Goal: Transaction & Acquisition: Purchase product/service

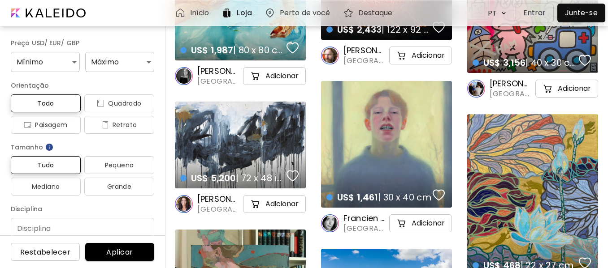
scroll to position [896, 0]
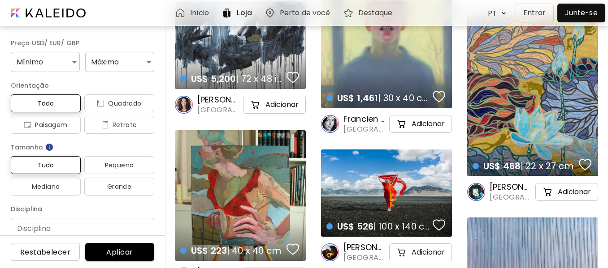
click at [232, 15] on img at bounding box center [226, 13] width 11 height 11
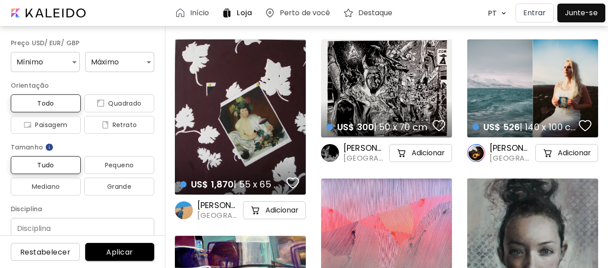
click at [232, 15] on img at bounding box center [226, 13] width 11 height 11
click at [57, 41] on h6 "Preço USD/ EUR/ GBP" at bounding box center [82, 43] width 143 height 11
click at [55, 65] on body "**********" at bounding box center [304, 134] width 608 height 268
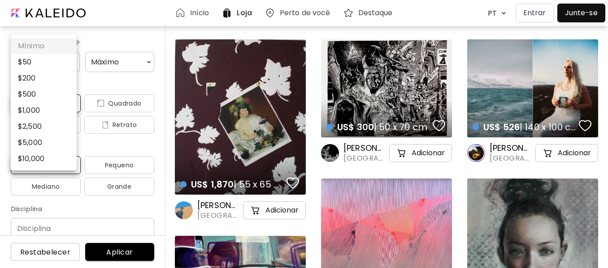
click at [55, 65] on li "$ 50" at bounding box center [44, 62] width 66 height 16
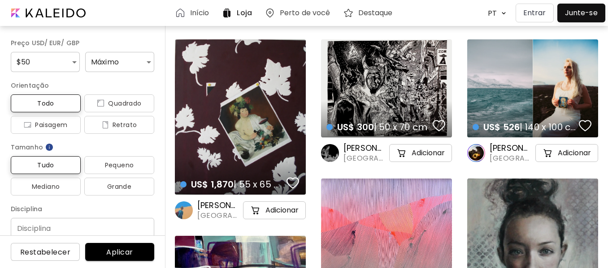
click at [55, 65] on body "**********" at bounding box center [304, 134] width 608 height 268
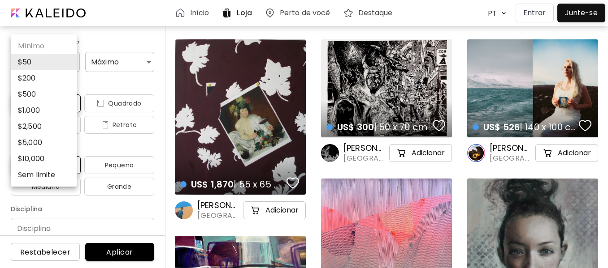
click at [100, 35] on div at bounding box center [304, 134] width 608 height 268
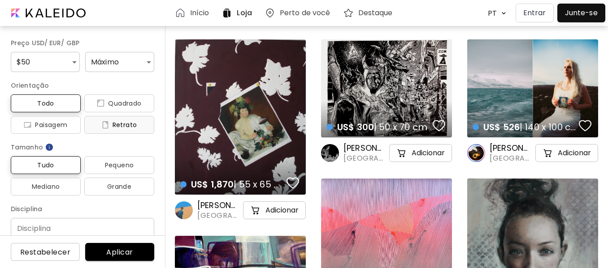
click at [113, 125] on span "Retrato" at bounding box center [119, 125] width 56 height 11
click at [60, 64] on body "**********" at bounding box center [304, 134] width 608 height 268
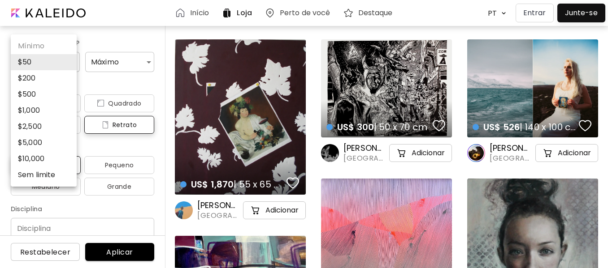
click at [48, 143] on li "$ 5,000" at bounding box center [44, 143] width 66 height 16
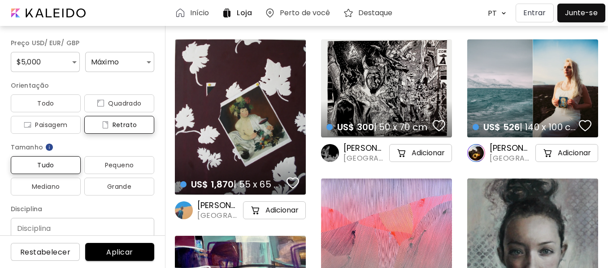
click at [47, 65] on body "**********" at bounding box center [304, 134] width 608 height 268
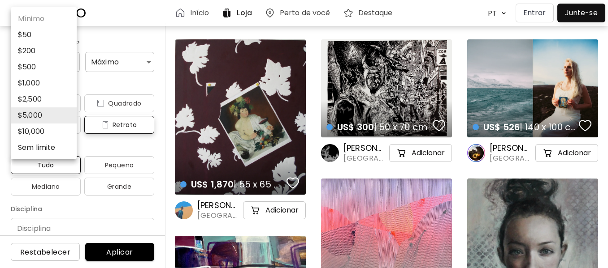
click at [38, 151] on li "Sem limite" at bounding box center [44, 148] width 66 height 16
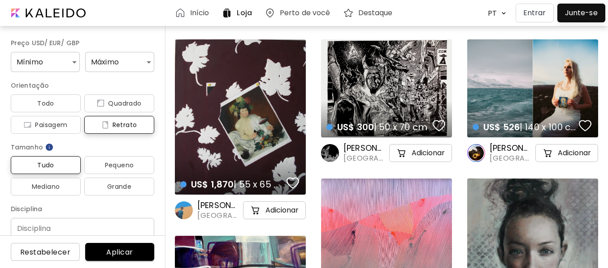
click at [64, 61] on body "**********" at bounding box center [304, 134] width 608 height 268
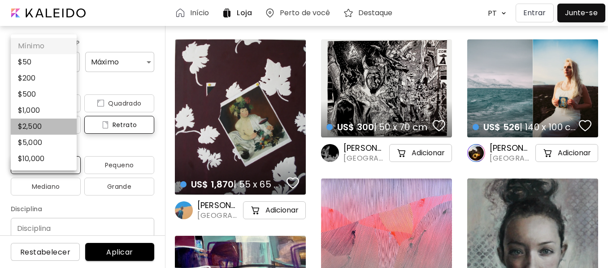
click at [34, 129] on li "$ 2,500" at bounding box center [44, 127] width 66 height 16
type input "****"
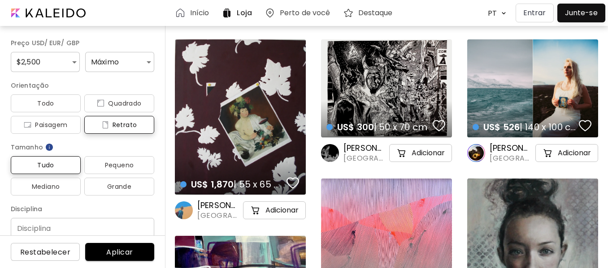
click at [128, 248] on span "Aplicar" at bounding box center [119, 252] width 55 height 9
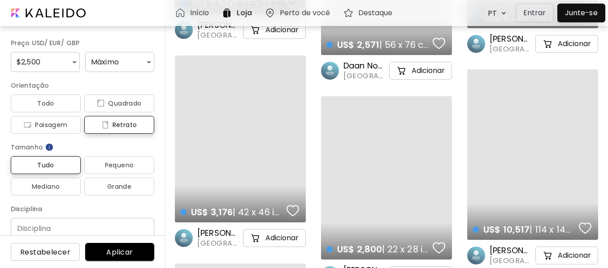
scroll to position [179, 0]
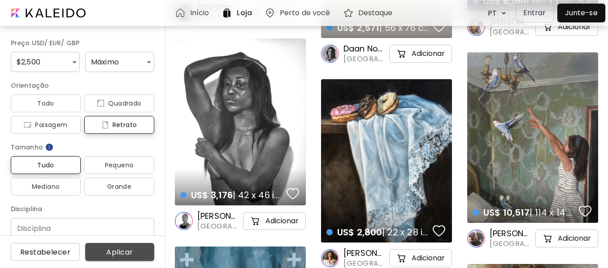
click at [122, 252] on span "Aplicar" at bounding box center [119, 252] width 55 height 9
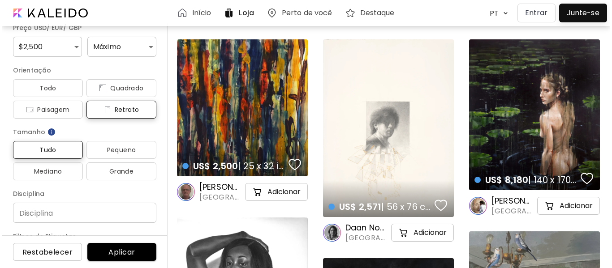
scroll to position [0, 0]
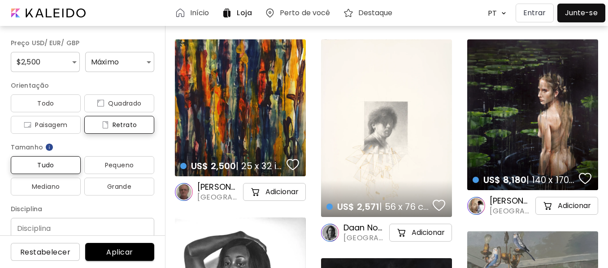
click at [539, 13] on p "Entrar" at bounding box center [534, 13] width 23 height 11
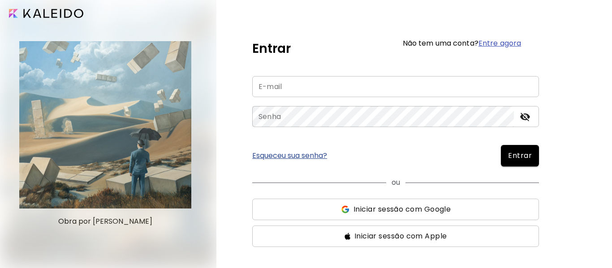
type input "**********"
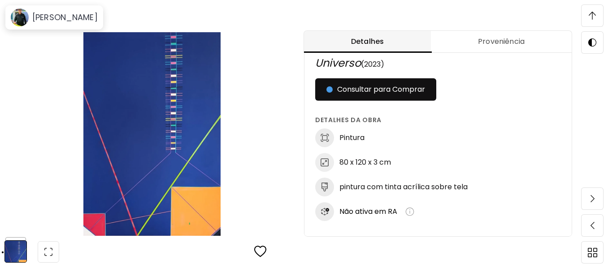
scroll to position [493, 0]
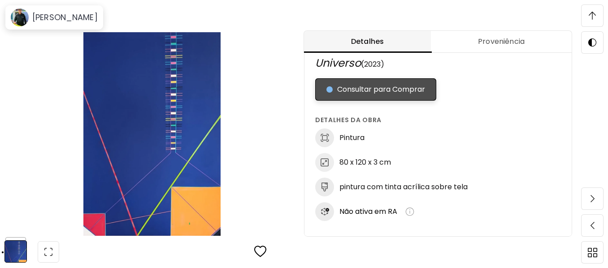
click at [387, 92] on span "Consultar para Comprar" at bounding box center [375, 89] width 99 height 11
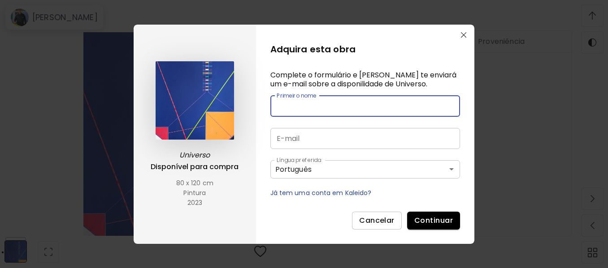
click at [320, 108] on input "text" at bounding box center [365, 106] width 190 height 21
click at [319, 108] on input "text" at bounding box center [365, 106] width 190 height 21
click at [286, 139] on input "email" at bounding box center [365, 138] width 190 height 21
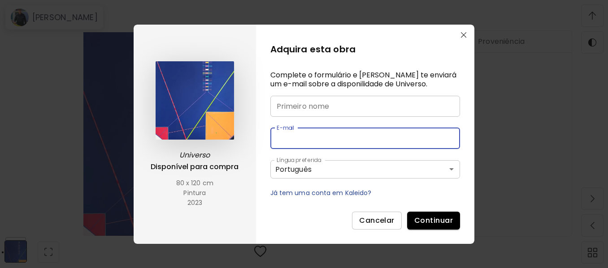
click at [286, 139] on input "email" at bounding box center [365, 138] width 190 height 21
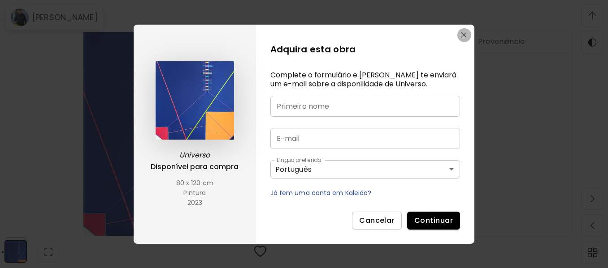
click at [467, 33] on button "button" at bounding box center [464, 35] width 14 height 14
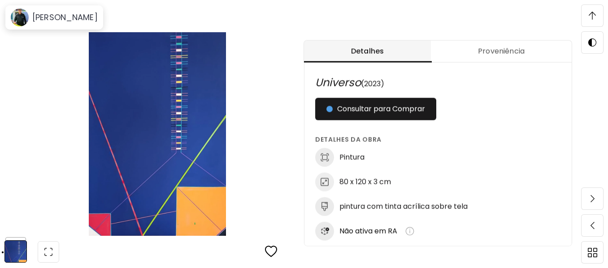
scroll to position [224, 0]
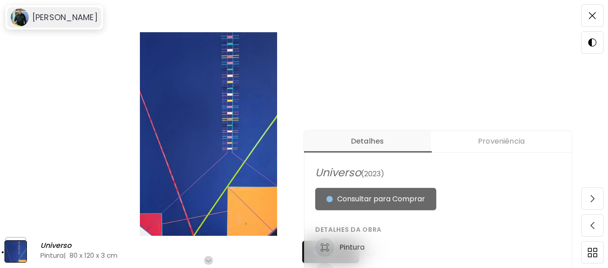
click at [89, 23] on div "Isaac Guerchon" at bounding box center [54, 17] width 94 height 21
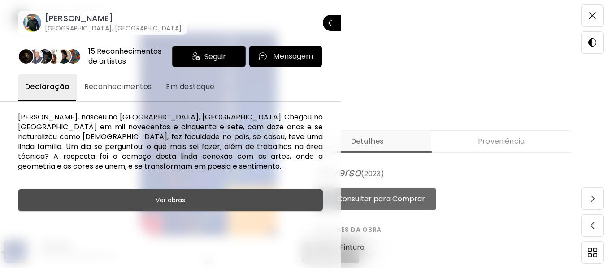
click at [101, 207] on button "Ver obras" at bounding box center [170, 201] width 305 height 22
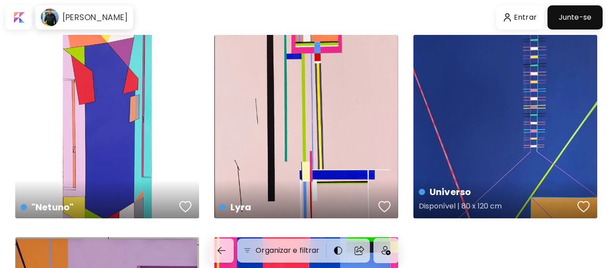
click at [534, 166] on div "Universo Disponível | 80 x 120 cm" at bounding box center [505, 127] width 184 height 184
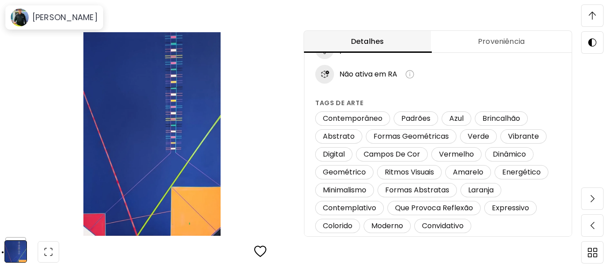
click at [509, 37] on span "Proveniência" at bounding box center [501, 41] width 130 height 11
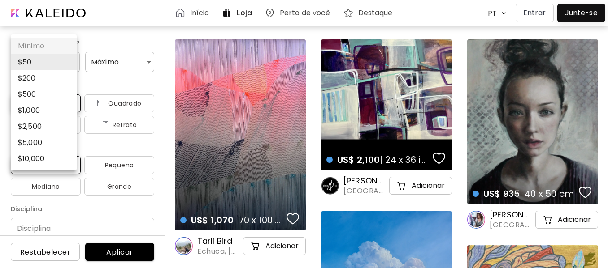
click at [44, 60] on body "**********" at bounding box center [304, 134] width 608 height 268
click at [44, 127] on li "$ 2,500" at bounding box center [44, 127] width 66 height 16
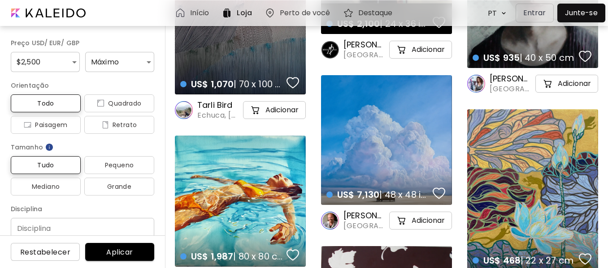
scroll to position [90, 0]
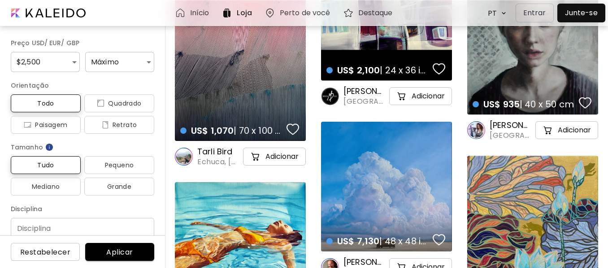
click at [31, 54] on body "**********" at bounding box center [304, 44] width 608 height 268
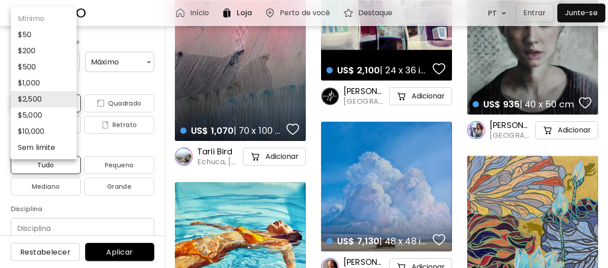
click at [32, 99] on li "$ 2,500" at bounding box center [44, 99] width 66 height 16
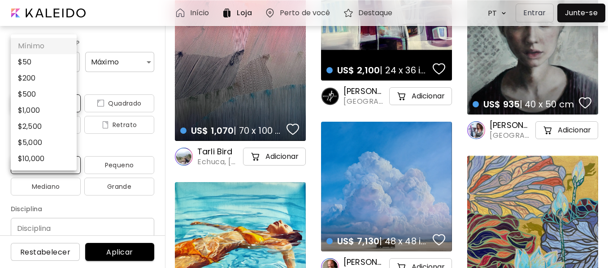
click at [60, 60] on body "**********" at bounding box center [304, 44] width 608 height 268
click at [60, 60] on li "$ 50" at bounding box center [44, 62] width 66 height 16
type input "**"
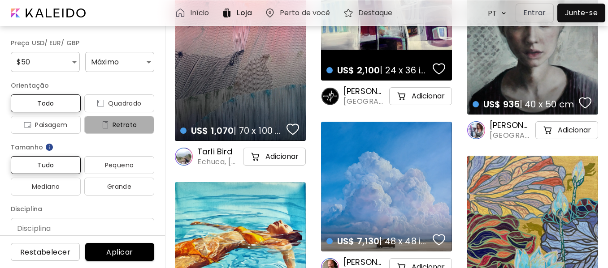
click at [119, 126] on span "Retrato" at bounding box center [119, 125] width 56 height 11
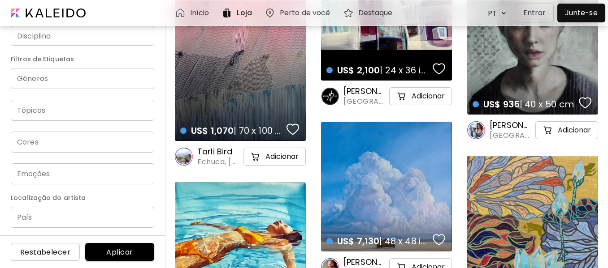
scroll to position [194, 0]
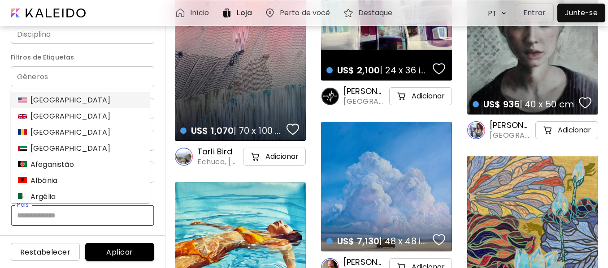
click at [57, 210] on input "País" at bounding box center [82, 215] width 143 height 21
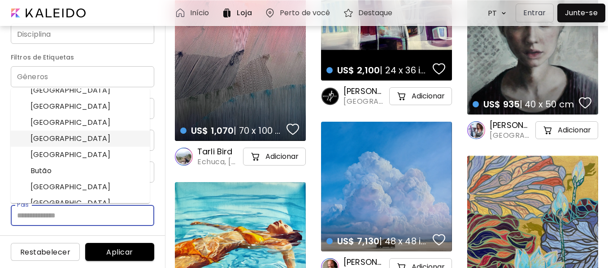
scroll to position [314, 0]
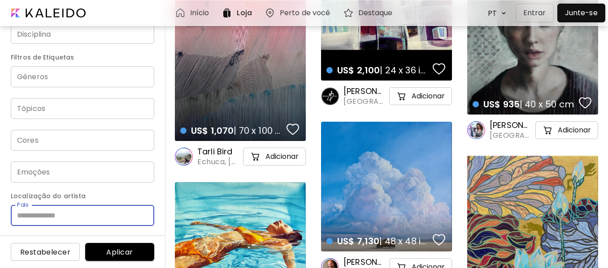
click at [46, 217] on input "País" at bounding box center [82, 215] width 143 height 21
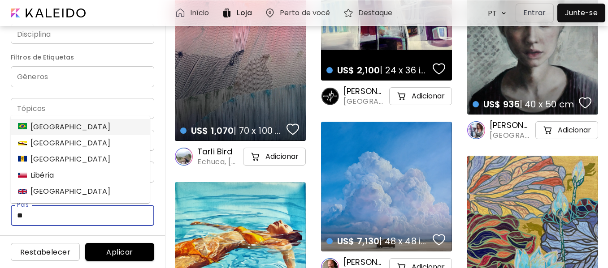
click at [41, 127] on div "[GEOGRAPHIC_DATA]" at bounding box center [64, 127] width 93 height 11
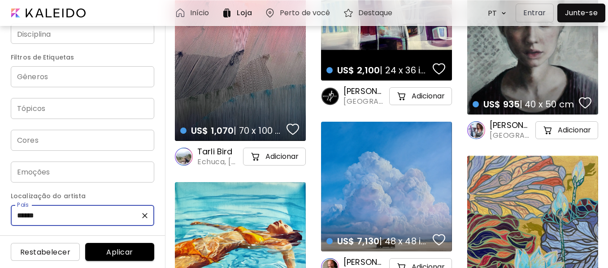
type input "******"
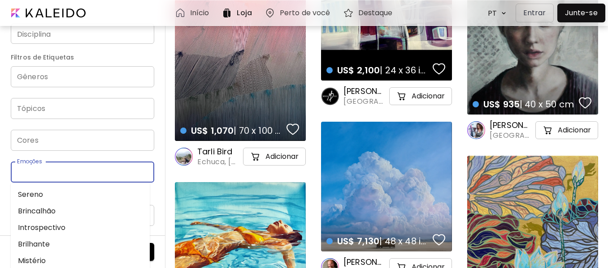
click at [52, 174] on input "Emoções" at bounding box center [82, 172] width 129 height 10
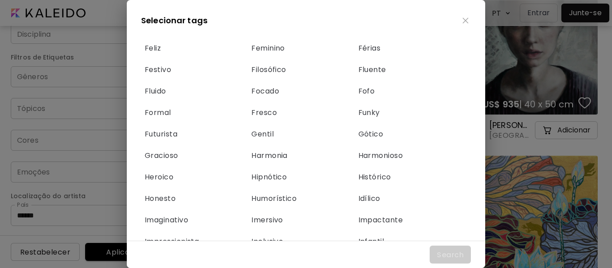
scroll to position [4739, 0]
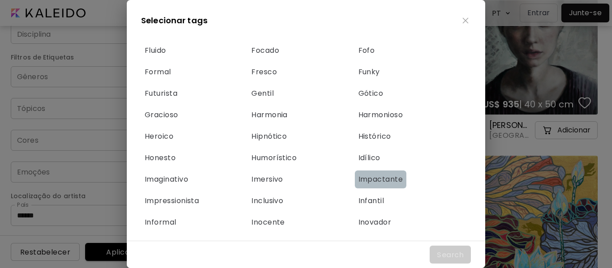
click at [382, 183] on span "Impactante" at bounding box center [380, 180] width 45 height 10
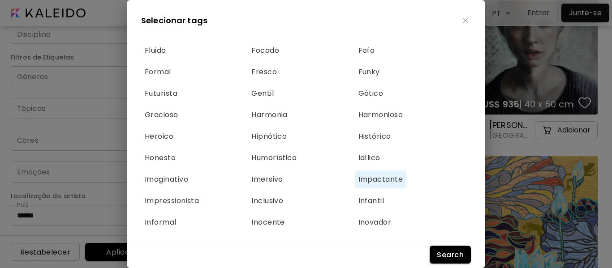
click at [441, 250] on span "Search" at bounding box center [450, 254] width 27 height 9
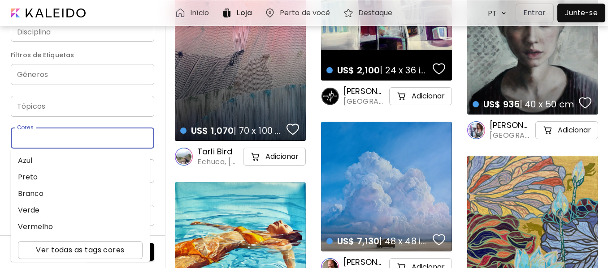
click at [43, 140] on input "Cores" at bounding box center [82, 138] width 129 height 10
click at [32, 157] on li "Azul" at bounding box center [80, 160] width 139 height 17
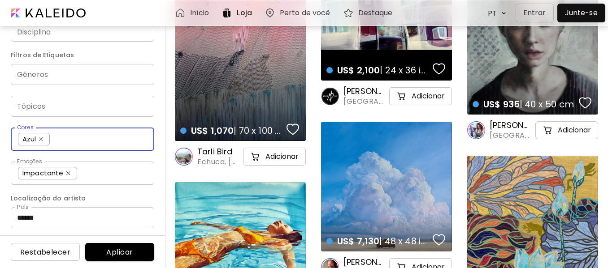
click at [56, 107] on input "Tópicos" at bounding box center [82, 106] width 129 height 10
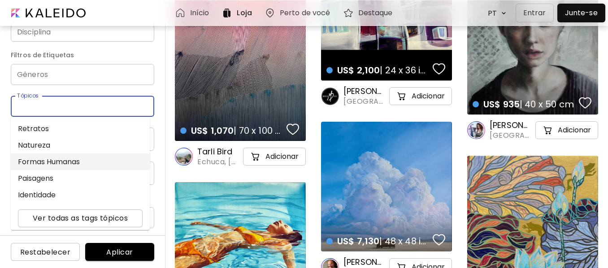
scroll to position [199, 0]
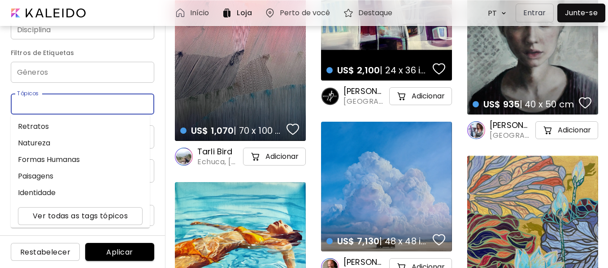
click at [43, 109] on div "Tópicos" at bounding box center [82, 104] width 143 height 21
type input "***"
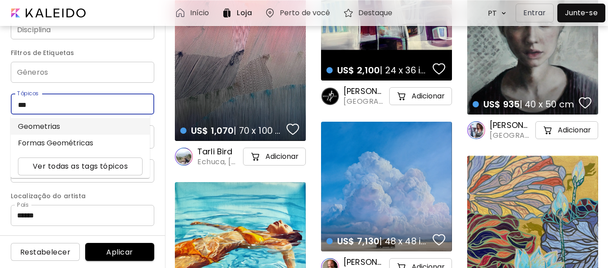
click at [41, 127] on li "Geometrias" at bounding box center [80, 126] width 139 height 17
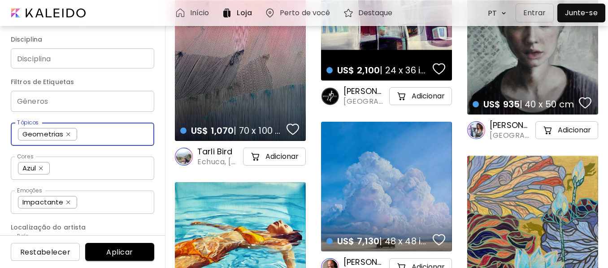
scroll to position [154, 0]
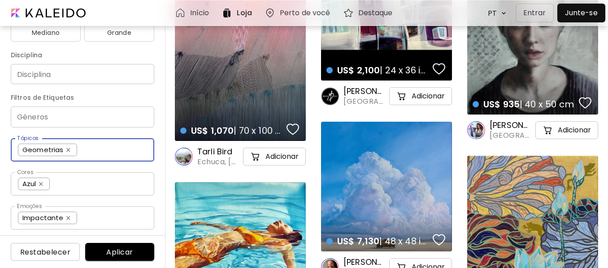
click at [39, 120] on input "Gêneros" at bounding box center [82, 117] width 129 height 10
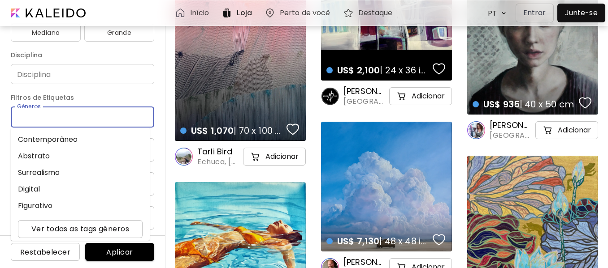
click at [40, 136] on li "Contemporâneo" at bounding box center [80, 139] width 139 height 17
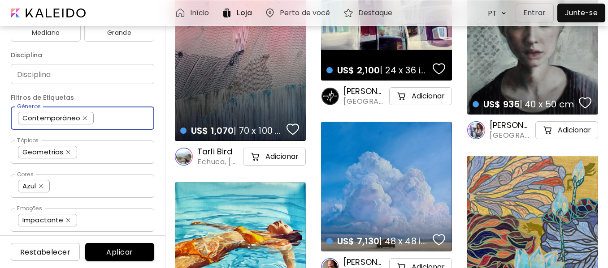
click at [64, 76] on input "Disciplina" at bounding box center [82, 73] width 129 height 9
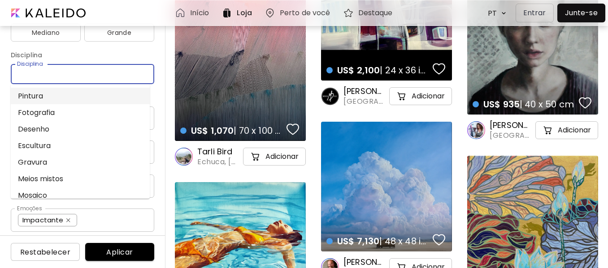
click at [40, 95] on li "Pintura" at bounding box center [80, 96] width 139 height 17
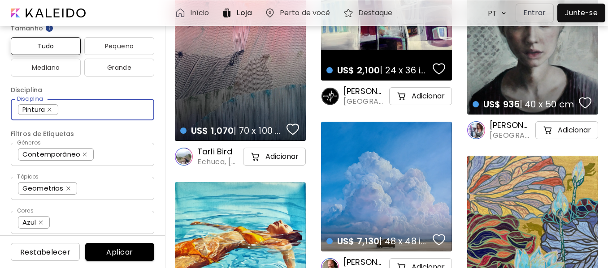
scroll to position [65, 0]
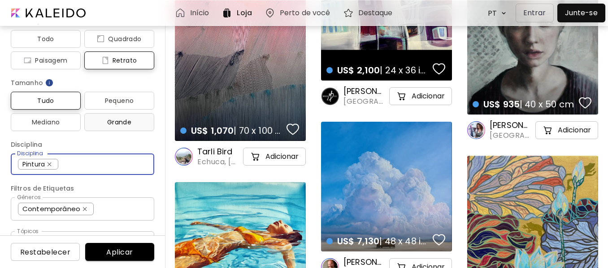
click at [98, 122] on span "Grande" at bounding box center [119, 122] width 56 height 11
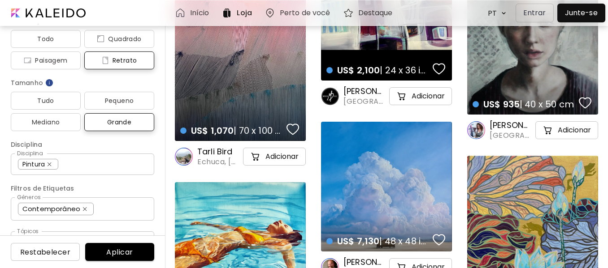
scroll to position [20, 0]
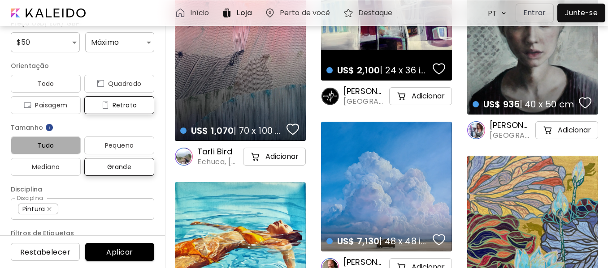
click at [52, 147] on span "Tudo" at bounding box center [46, 145] width 56 height 11
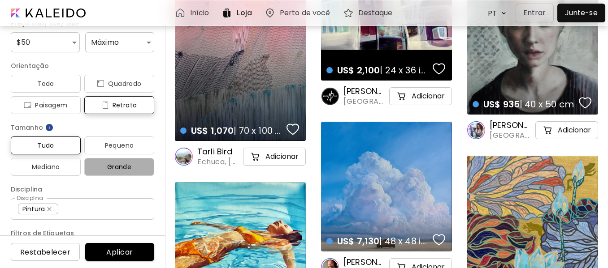
click at [119, 165] on span "Grande" at bounding box center [119, 167] width 56 height 11
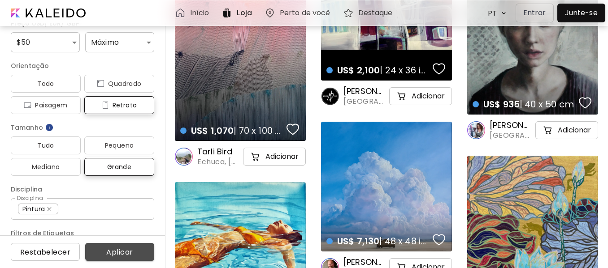
click at [124, 252] on span "Aplicar" at bounding box center [119, 252] width 55 height 9
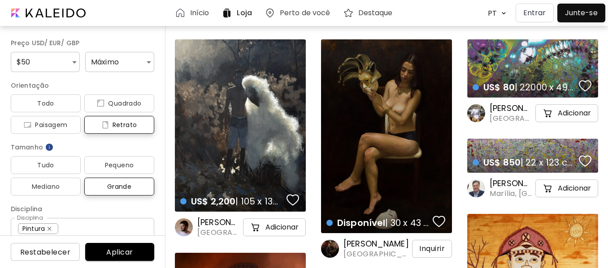
click at [580, 14] on div at bounding box center [580, 13] width 43 height 14
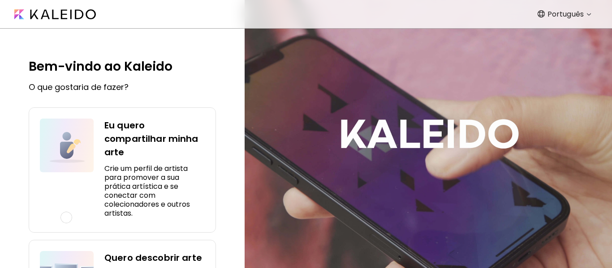
scroll to position [89, 0]
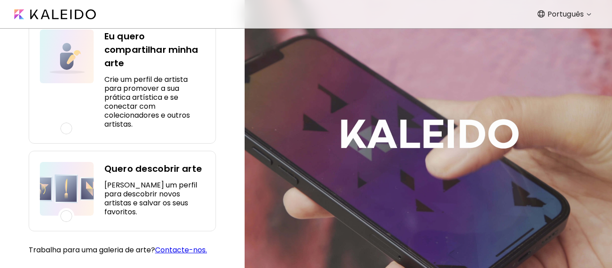
click at [65, 129] on div at bounding box center [66, 129] width 12 height 12
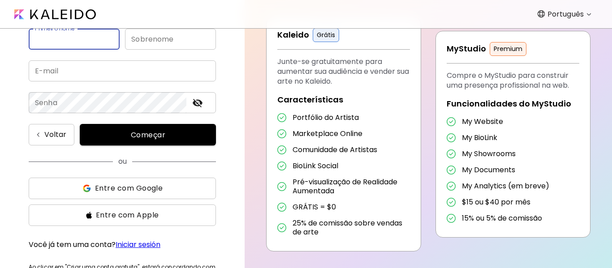
type input "**********"
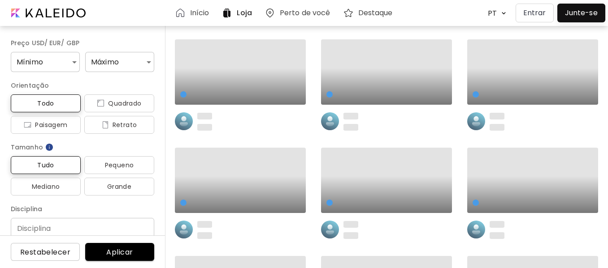
click at [37, 58] on body "**********" at bounding box center [304, 134] width 608 height 268
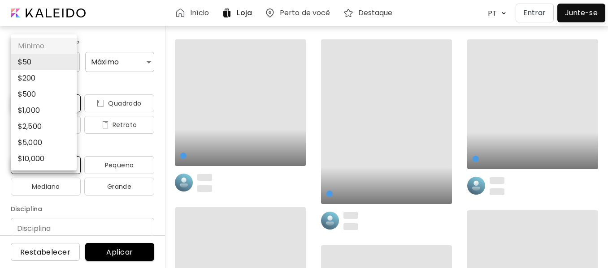
click at [39, 126] on li "$ 2,500" at bounding box center [44, 127] width 66 height 16
type input "****"
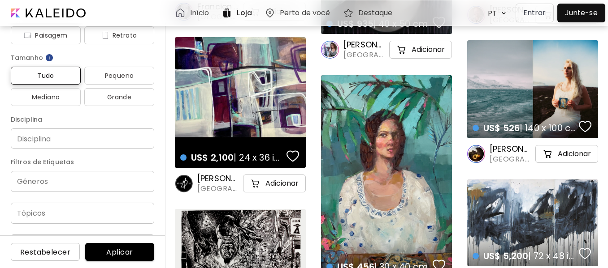
scroll to position [179, 0]
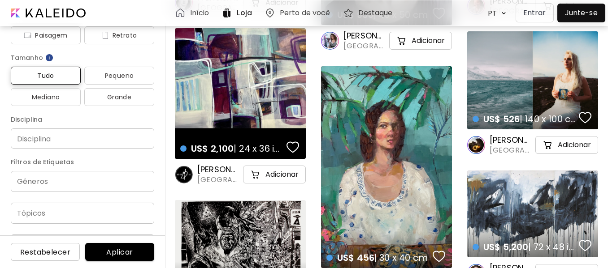
click at [91, 136] on input "Disciplina" at bounding box center [82, 138] width 129 height 9
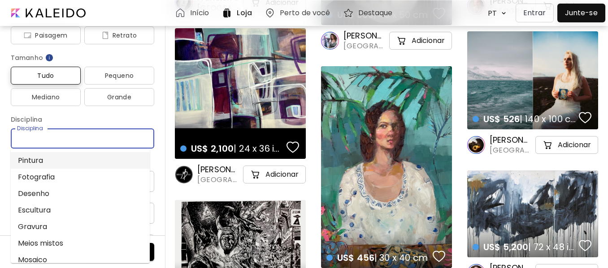
click at [63, 156] on li "Pintura" at bounding box center [80, 160] width 139 height 17
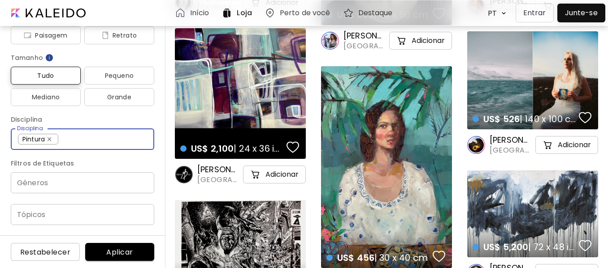
click at [53, 177] on div "Gêneros" at bounding box center [82, 183] width 143 height 21
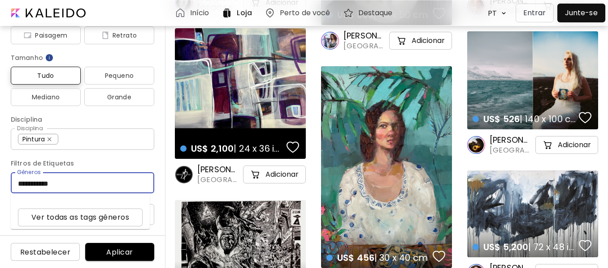
click at [11, 184] on div "**********" at bounding box center [82, 183] width 143 height 21
click at [17, 185] on div "**********" at bounding box center [82, 183] width 143 height 21
click at [21, 183] on input "**********" at bounding box center [82, 183] width 129 height 10
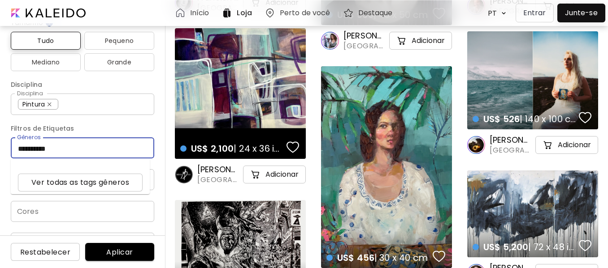
scroll to position [196, 0]
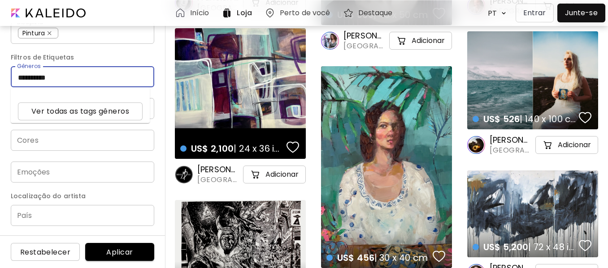
type input "**********"
click at [58, 141] on input "Cores" at bounding box center [82, 140] width 129 height 10
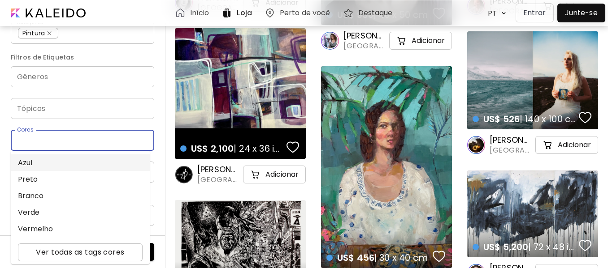
click at [38, 161] on li "Azul" at bounding box center [80, 163] width 139 height 17
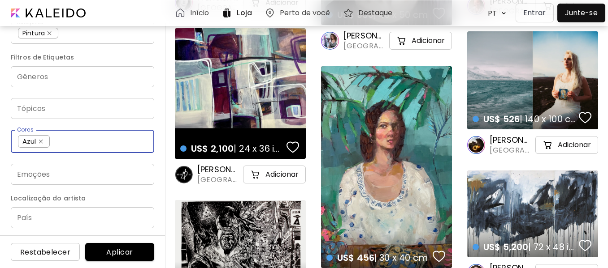
scroll to position [198, 0]
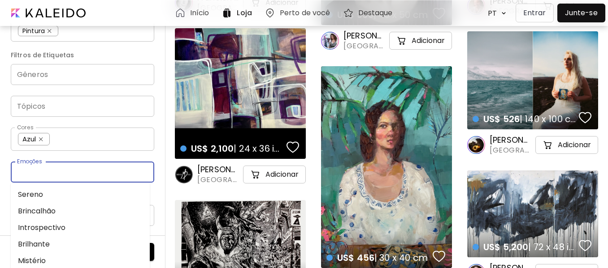
click at [36, 170] on input "Emoções" at bounding box center [82, 172] width 129 height 10
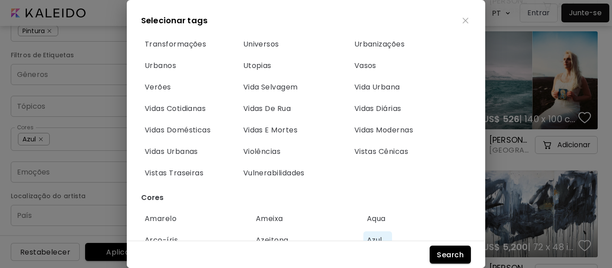
scroll to position [3942, 0]
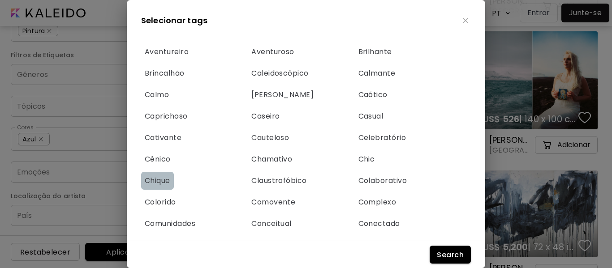
click at [151, 182] on span "Chique" at bounding box center [158, 181] width 26 height 10
click at [444, 249] on button "Search" at bounding box center [450, 255] width 41 height 18
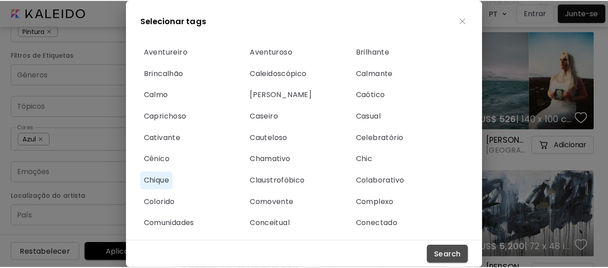
scroll to position [61, 0]
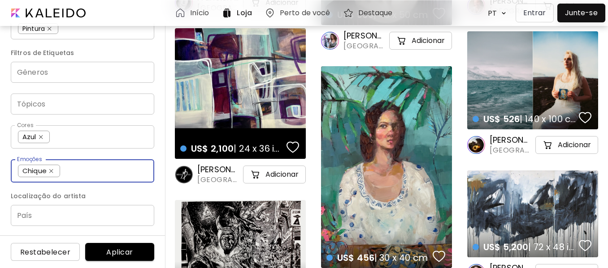
click at [97, 213] on input "País" at bounding box center [82, 215] width 143 height 21
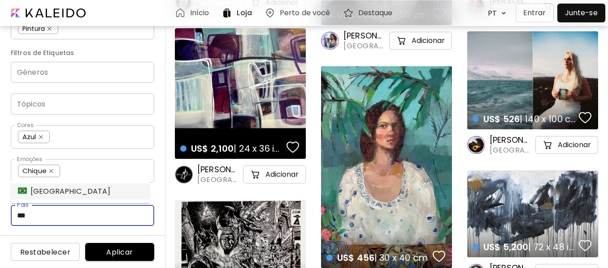
click at [53, 191] on li "[GEOGRAPHIC_DATA]" at bounding box center [80, 192] width 139 height 16
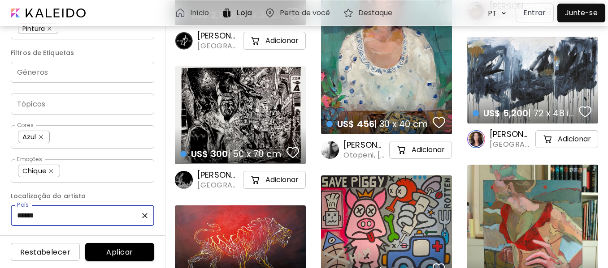
scroll to position [314, 0]
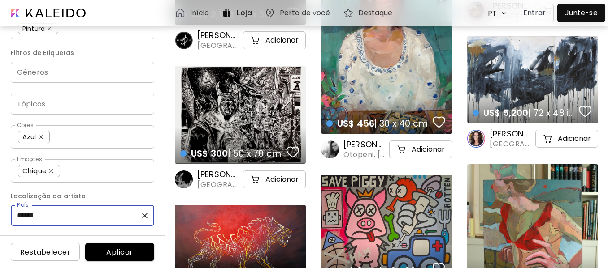
type input "******"
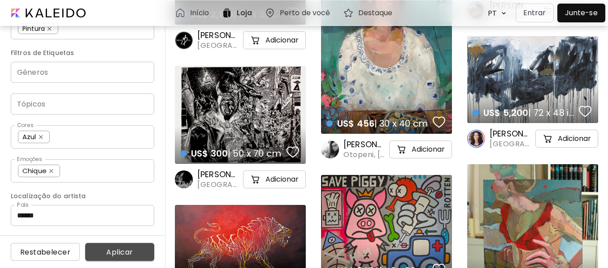
click at [138, 254] on span "Aplicar" at bounding box center [119, 252] width 55 height 9
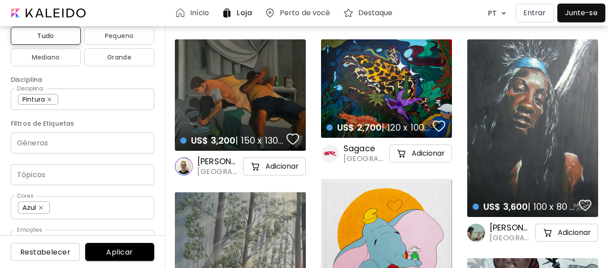
scroll to position [134, 0]
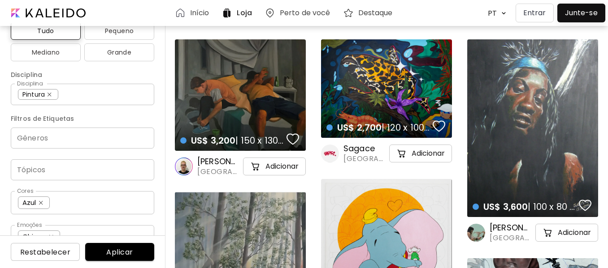
click at [93, 136] on input "Gêneros" at bounding box center [82, 138] width 129 height 10
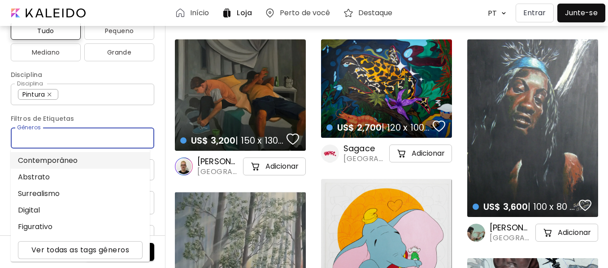
click at [66, 157] on li "Contemporâneo" at bounding box center [80, 160] width 139 height 17
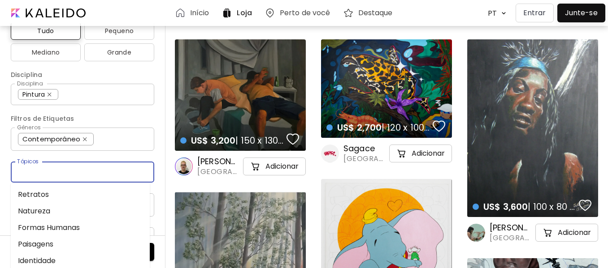
click at [56, 168] on input "Tópicos" at bounding box center [82, 172] width 129 height 10
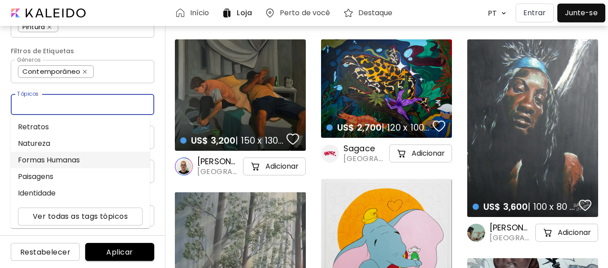
scroll to position [203, 0]
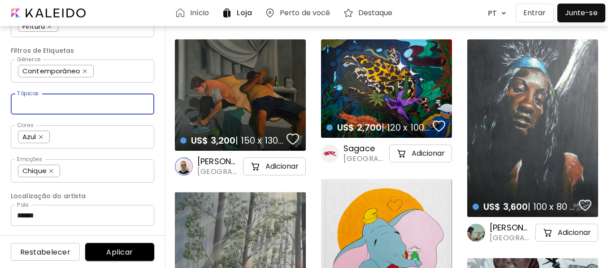
click at [60, 103] on input "Tópicos" at bounding box center [82, 104] width 129 height 10
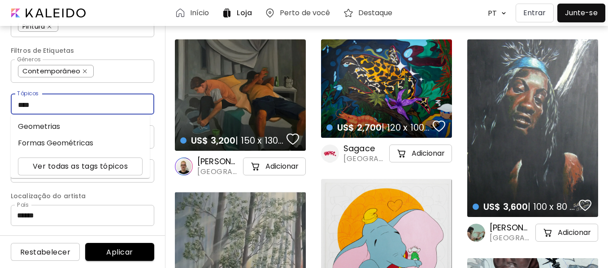
type input "*****"
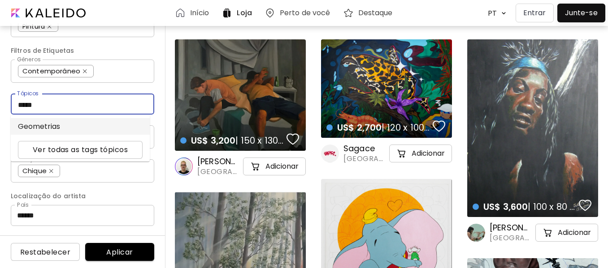
click at [57, 129] on li "Geometrias" at bounding box center [80, 126] width 139 height 17
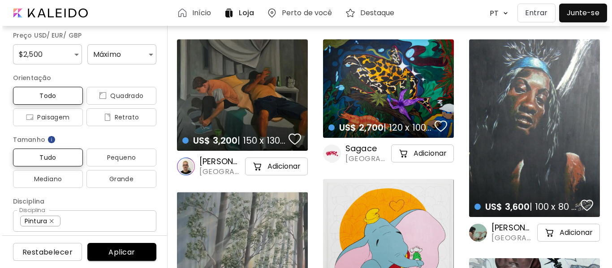
scroll to position [0, 0]
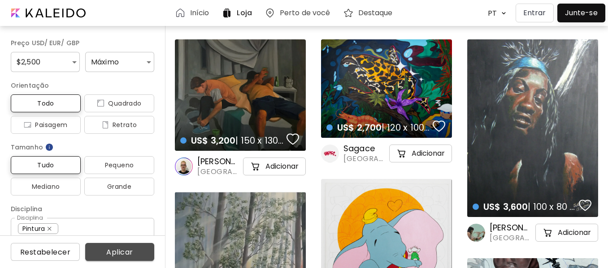
click at [118, 253] on span "Aplicar" at bounding box center [119, 252] width 55 height 9
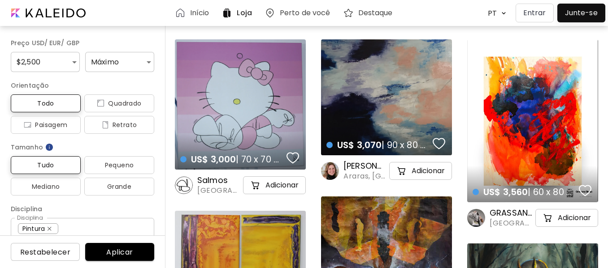
click at [567, 15] on div at bounding box center [580, 13] width 43 height 14
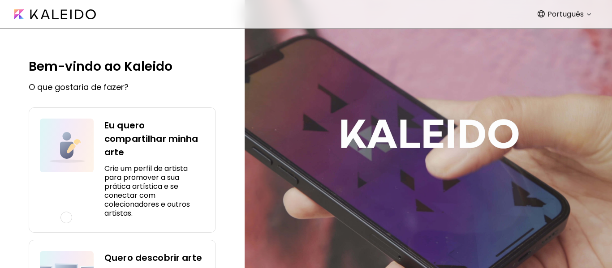
click at [48, 12] on img at bounding box center [55, 14] width 82 height 10
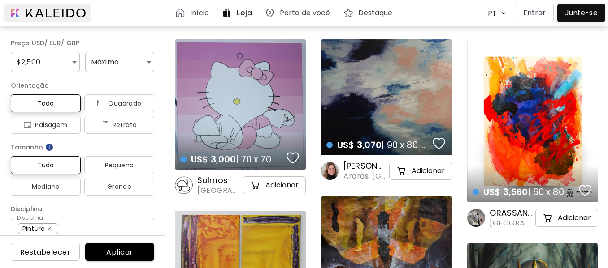
click at [36, 12] on div at bounding box center [47, 13] width 86 height 18
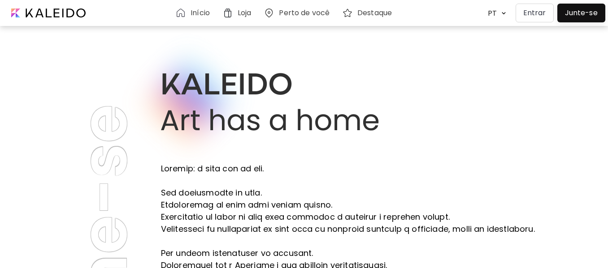
click at [198, 14] on h6 "Início" at bounding box center [199, 12] width 19 height 7
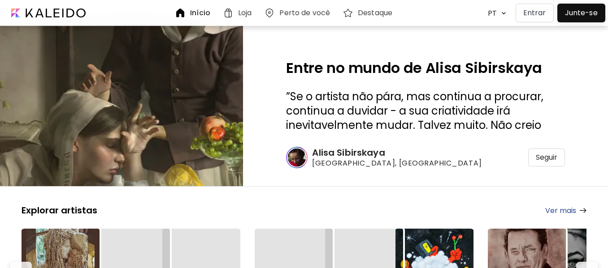
click at [537, 19] on button "Entrar" at bounding box center [534, 13] width 38 height 19
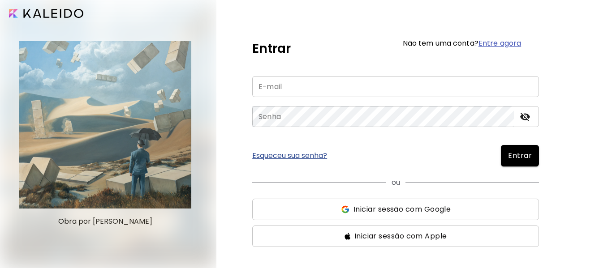
type input "**********"
click at [529, 118] on icon "toggle password visibility" at bounding box center [525, 117] width 10 height 9
click at [524, 160] on span "Entrar" at bounding box center [520, 156] width 24 height 11
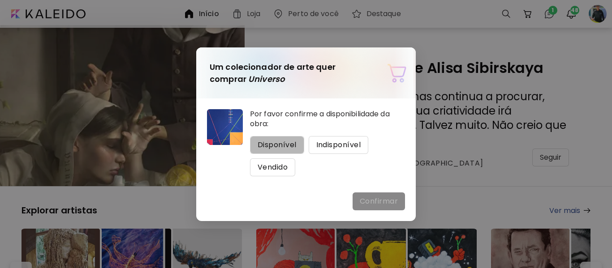
click at [276, 142] on span "Disponível" at bounding box center [277, 145] width 39 height 11
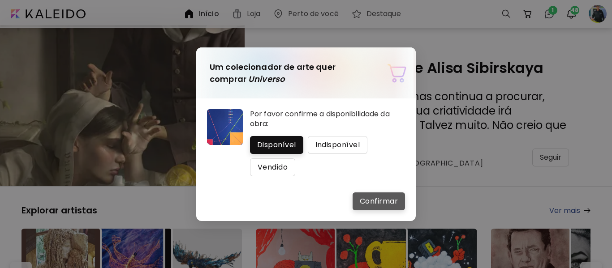
click at [382, 204] on span "Confirmar" at bounding box center [379, 201] width 38 height 11
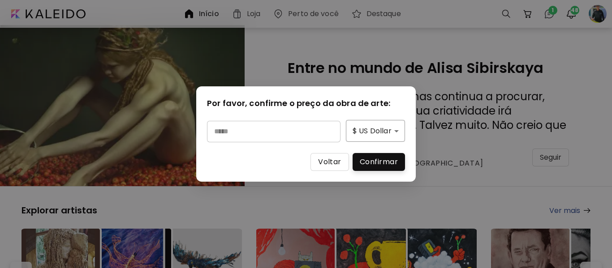
click at [268, 137] on input "text" at bounding box center [274, 132] width 134 height 22
click at [367, 135] on body "Início Loja Perto de você Destaque 0 1 48 Entre no mundo de Alisa Sibirskaya ” …" at bounding box center [308, 134] width 617 height 268
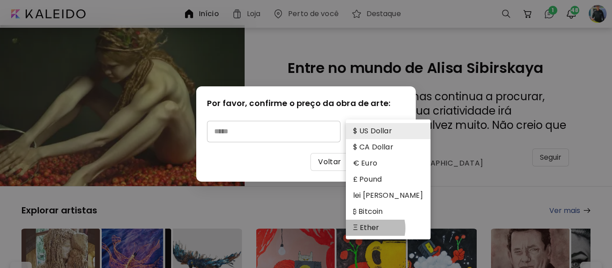
click at [367, 229] on li "Ξ Ether" at bounding box center [388, 228] width 85 height 16
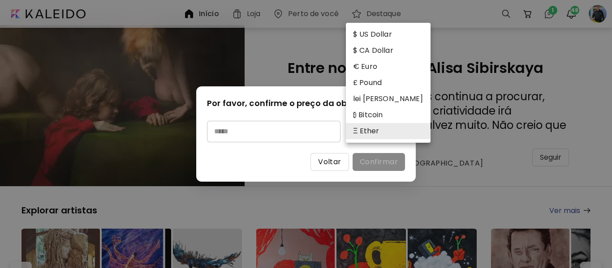
click at [374, 127] on body "Início Loja Perto de você Destaque 0 1 48 Entre no mundo de Alisa Sibirskaya ” …" at bounding box center [308, 134] width 617 height 268
click at [380, 30] on li "$ US Dollar" at bounding box center [388, 34] width 85 height 16
type input "*"
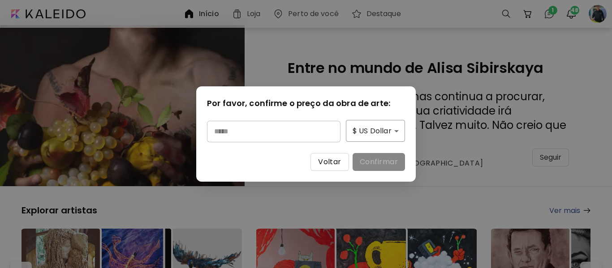
click at [305, 133] on input "text" at bounding box center [274, 132] width 134 height 22
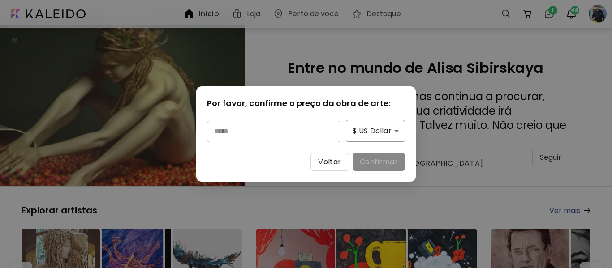
click at [269, 135] on input "text" at bounding box center [274, 132] width 134 height 22
type input "*"
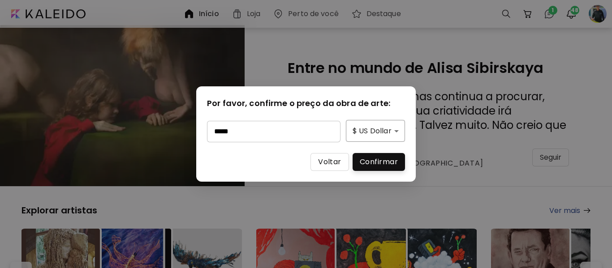
type input "*****"
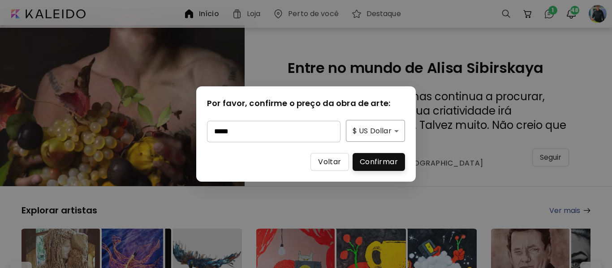
click at [368, 165] on span "Confirmar" at bounding box center [379, 162] width 38 height 11
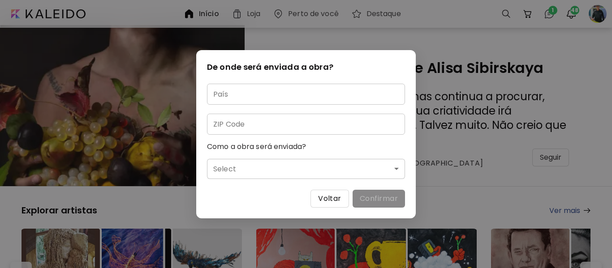
type input "******"
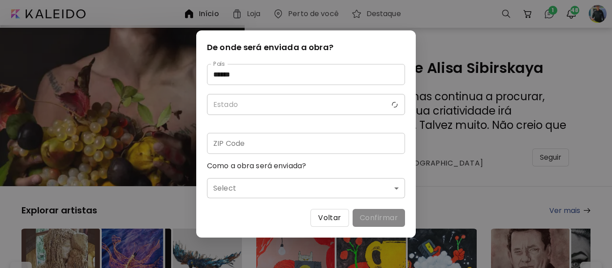
type input "*********"
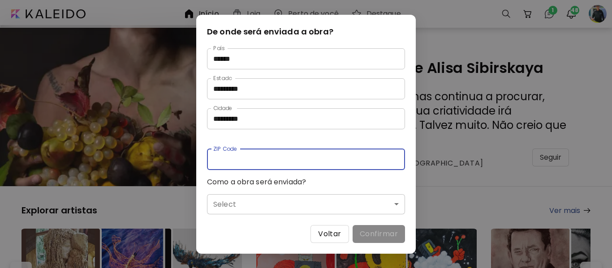
click at [253, 158] on input "text" at bounding box center [306, 159] width 198 height 21
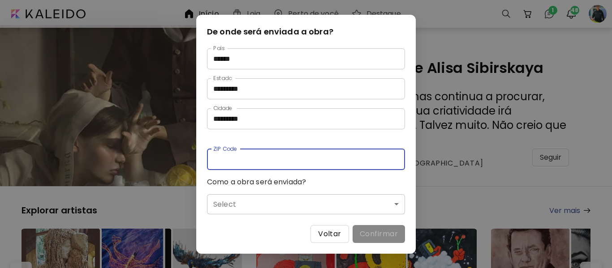
click at [251, 159] on input "text" at bounding box center [306, 159] width 198 height 21
type input "********"
click at [257, 206] on body "Início Loja Perto de você Destaque 0 1 48 Entre no mundo de Alisa Sibirskaya ” …" at bounding box center [308, 134] width 617 height 268
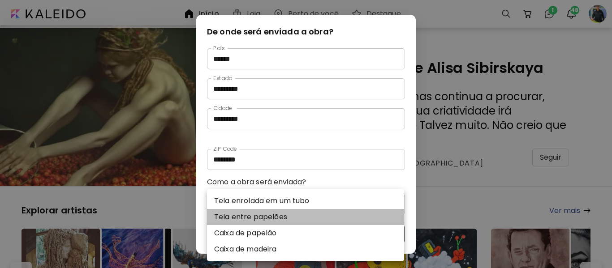
click at [255, 218] on li "Tela entre papelões" at bounding box center [305, 217] width 197 height 16
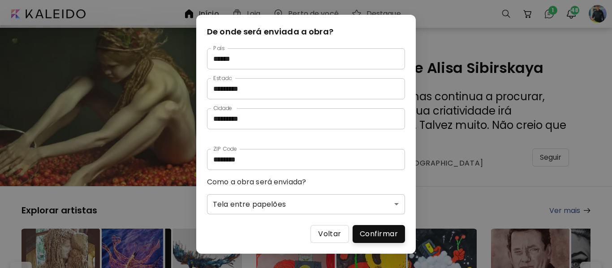
click at [321, 202] on body "Início Loja Perto de você Destaque 0 1 48 Entre no mundo de Alisa Sibirskaya ” …" at bounding box center [308, 134] width 617 height 268
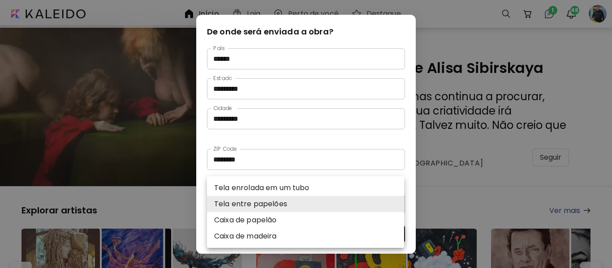
click at [320, 207] on li "Tela entre papelões" at bounding box center [305, 204] width 197 height 16
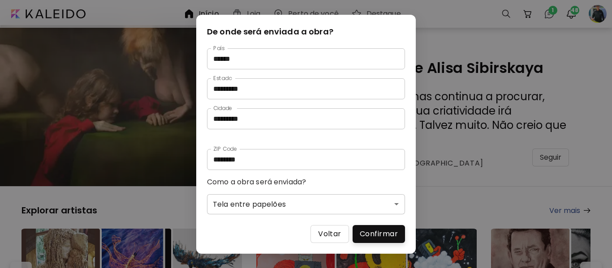
click at [310, 209] on body "Início Loja Perto de você Destaque 0 1 48 Entre no mundo de Alisa Sibirskaya ” …" at bounding box center [308, 134] width 617 height 268
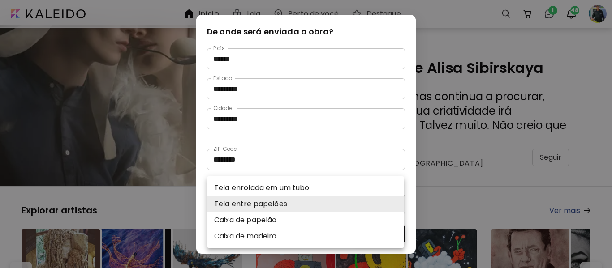
click at [277, 222] on li "Caixa de papelão" at bounding box center [305, 220] width 197 height 16
type input "**********"
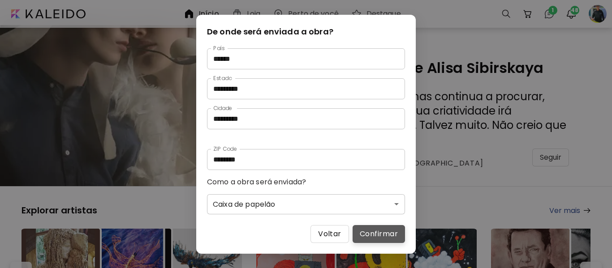
click at [370, 232] on span "Confirmar" at bounding box center [379, 234] width 38 height 11
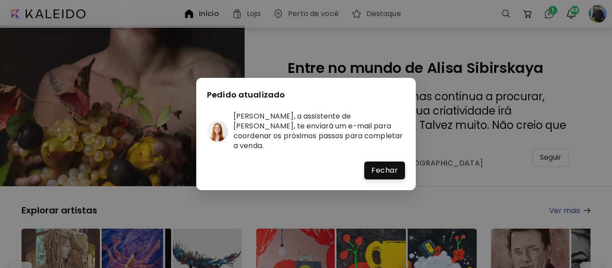
click at [382, 166] on span "Fechar" at bounding box center [384, 170] width 26 height 11
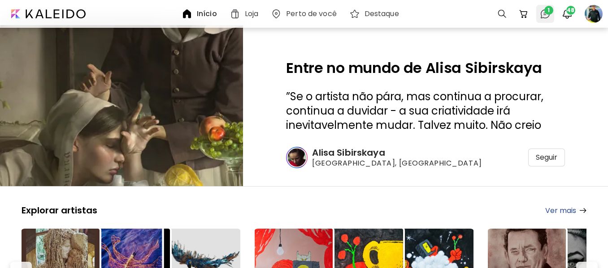
click at [546, 19] on img at bounding box center [544, 14] width 11 height 11
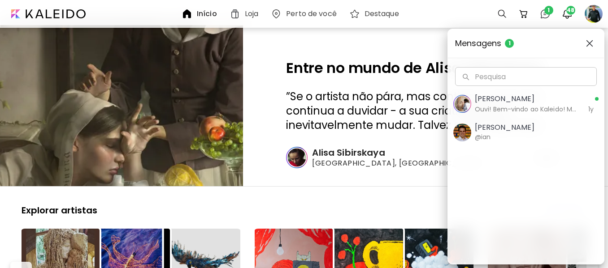
click at [588, 44] on img "button" at bounding box center [589, 43] width 7 height 7
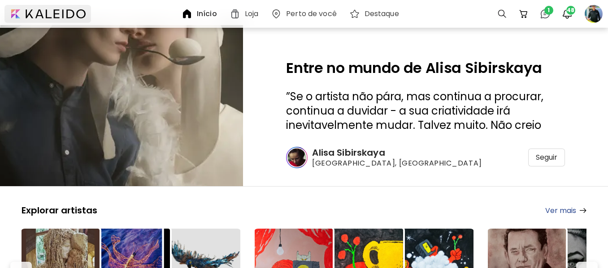
click at [77, 11] on div at bounding box center [47, 14] width 86 height 18
